Goal: Transaction & Acquisition: Purchase product/service

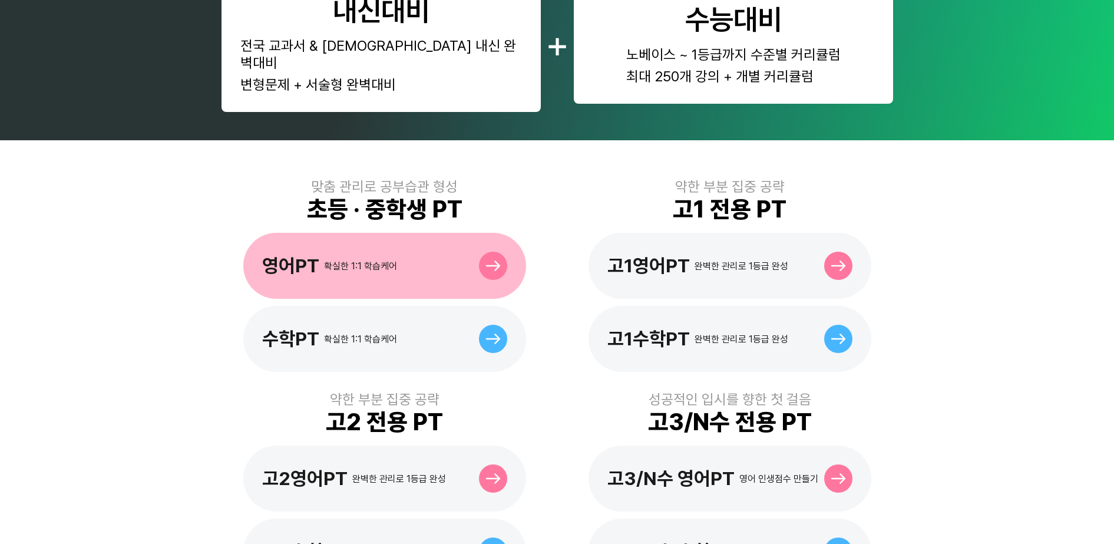
scroll to position [147, 0]
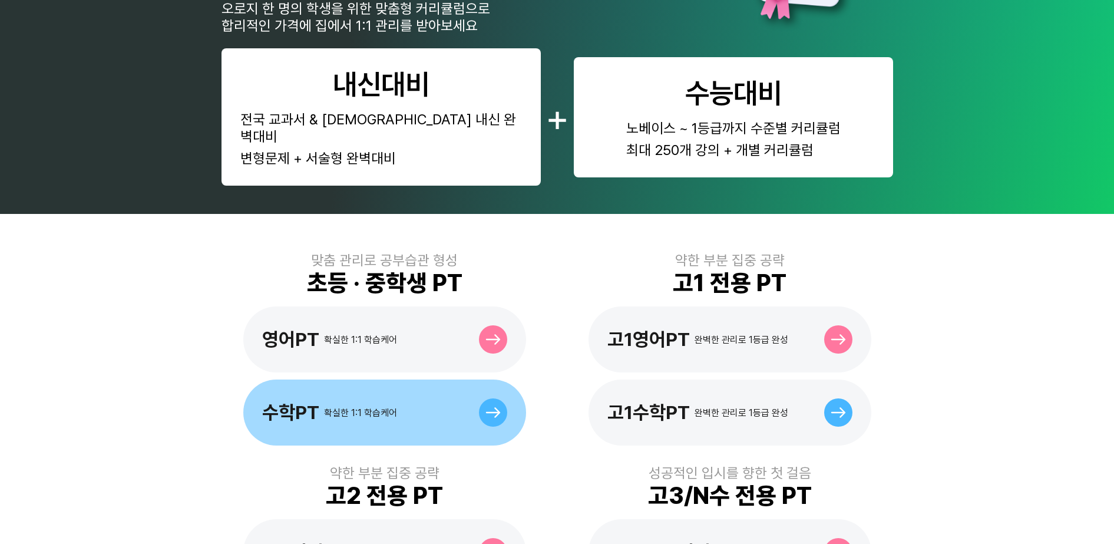
click at [474, 411] on div "수학PT 확실한 1:1 학습케어" at bounding box center [384, 412] width 283 height 66
